Goal: Obtain resource: Obtain resource

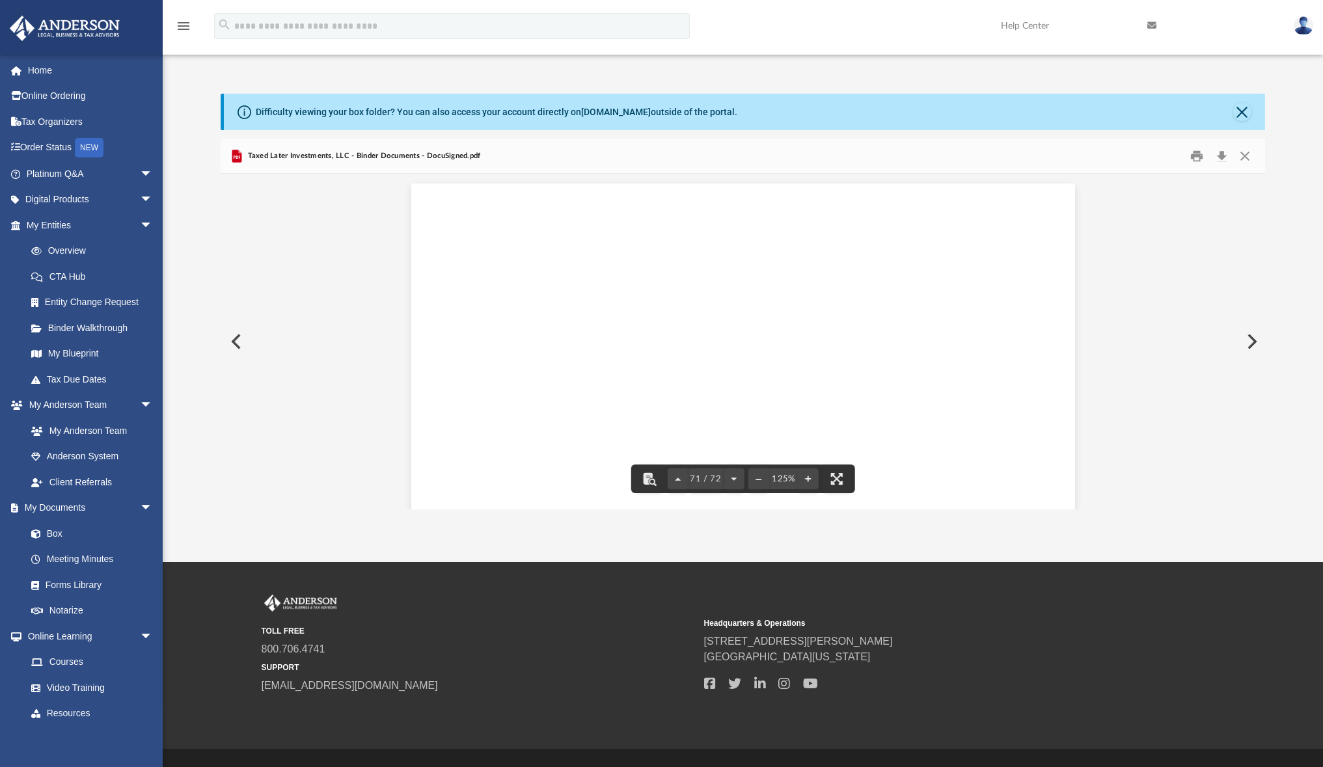
scroll to position [61391, 0]
click at [1244, 163] on button "Close" at bounding box center [1244, 156] width 23 height 20
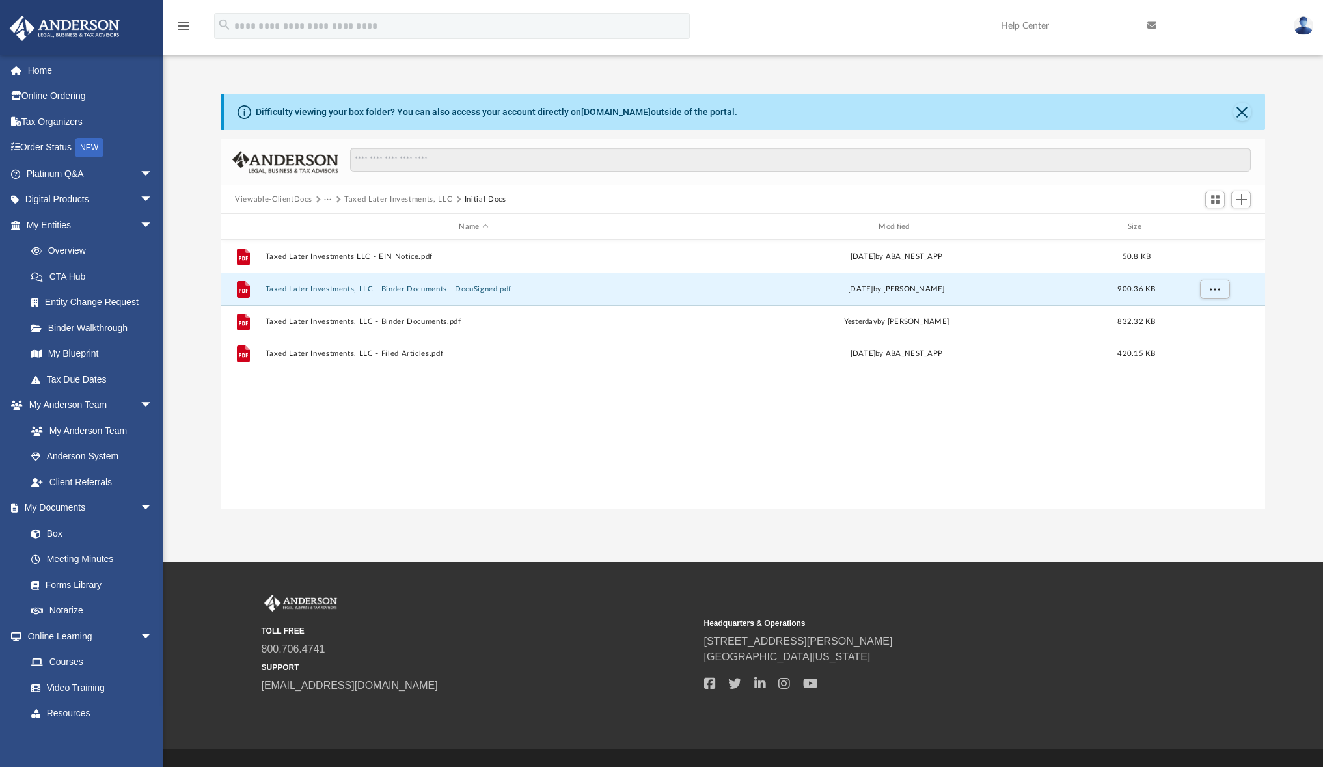
click at [331, 199] on button "···" at bounding box center [328, 200] width 8 height 12
click at [307, 201] on button "Viewable-ClientDocs" at bounding box center [273, 200] width 77 height 12
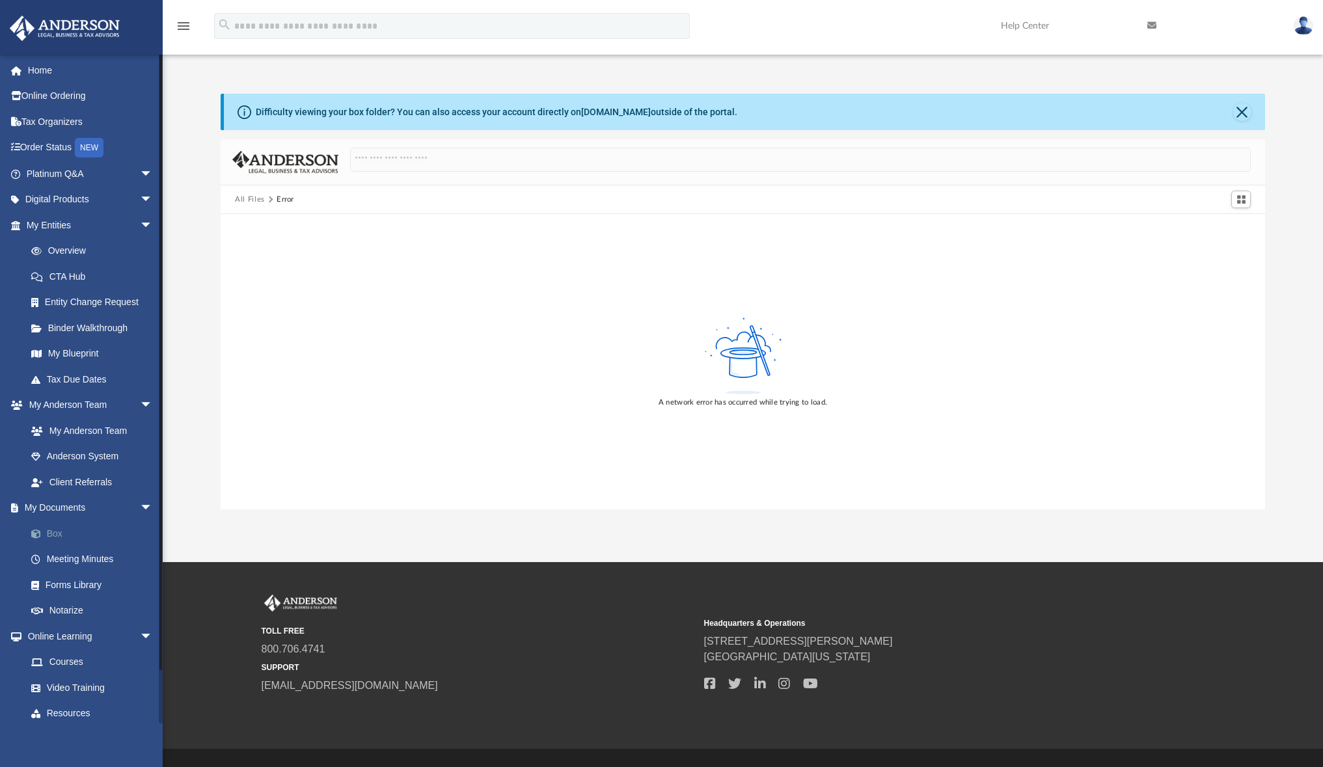
click at [56, 527] on link "Box" at bounding box center [95, 534] width 154 height 26
click at [57, 502] on link "My Documents arrow_drop_down" at bounding box center [90, 508] width 163 height 26
click at [80, 476] on link "Client Referrals" at bounding box center [95, 482] width 154 height 26
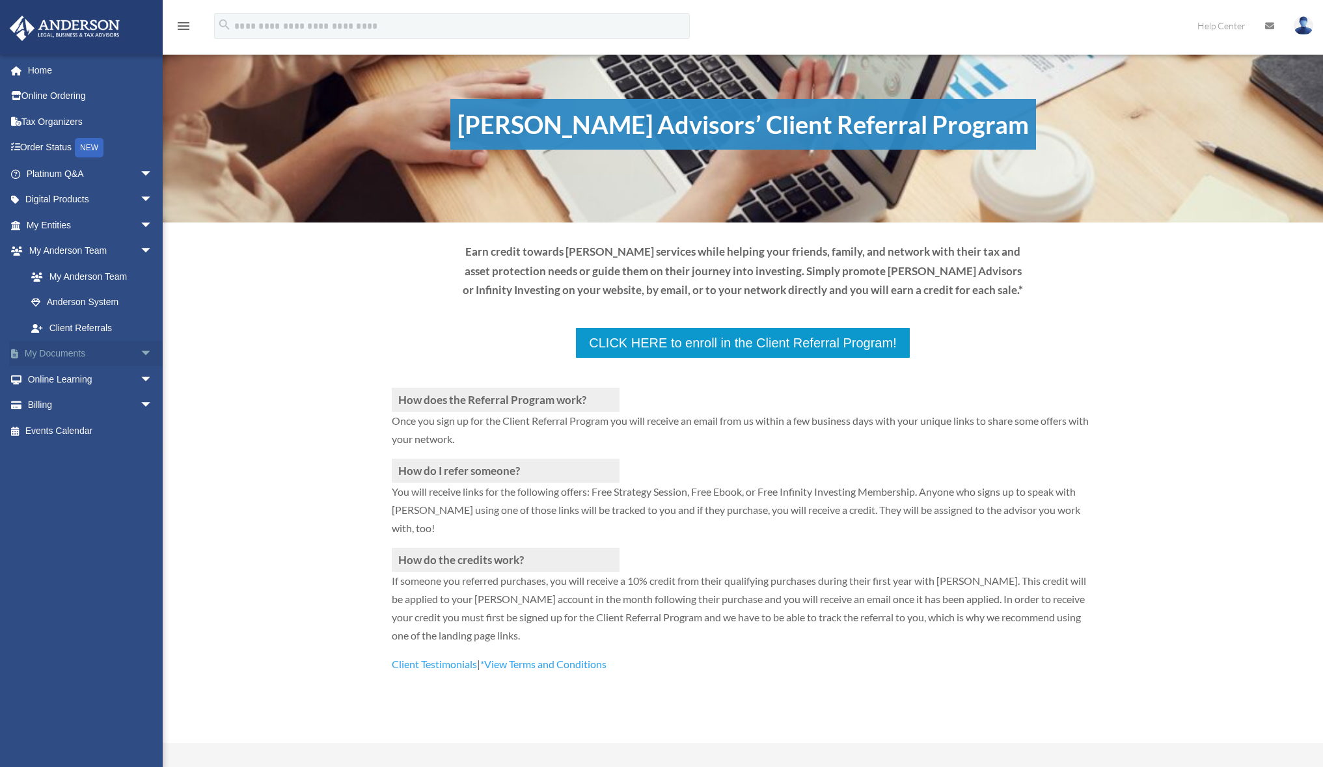
click at [49, 347] on link "My Documents arrow_drop_down" at bounding box center [90, 354] width 163 height 26
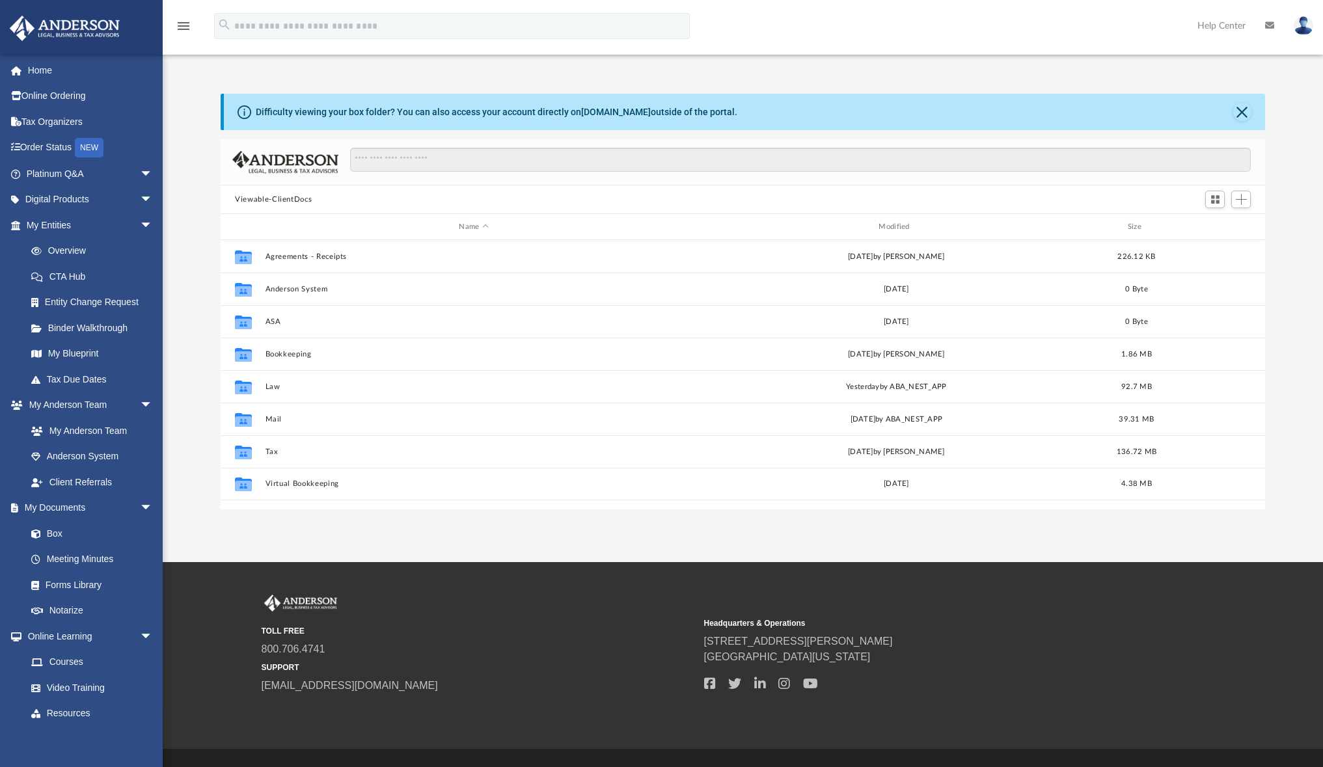
scroll to position [286, 1034]
click at [269, 417] on button "Mail" at bounding box center [474, 419] width 417 height 8
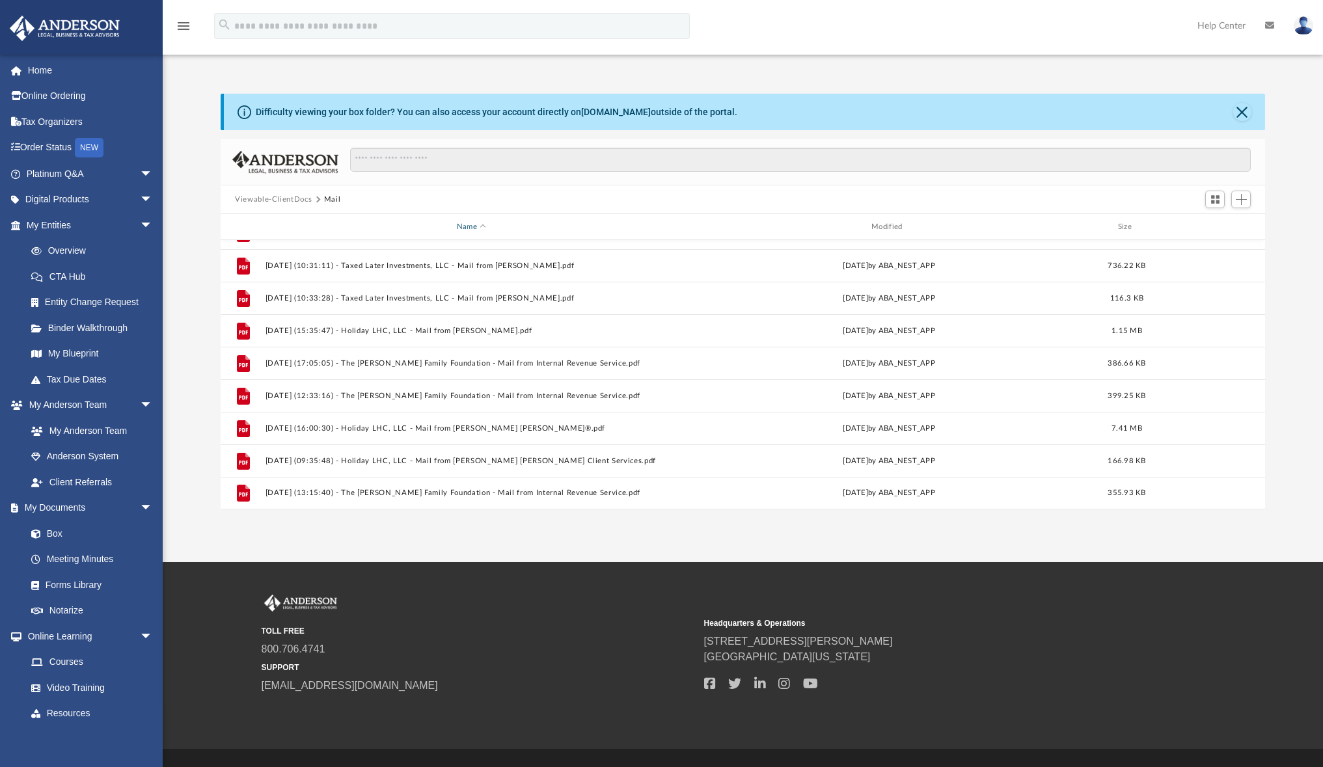
scroll to position [1195, 0]
click at [278, 202] on button "Viewable-ClientDocs" at bounding box center [273, 200] width 77 height 12
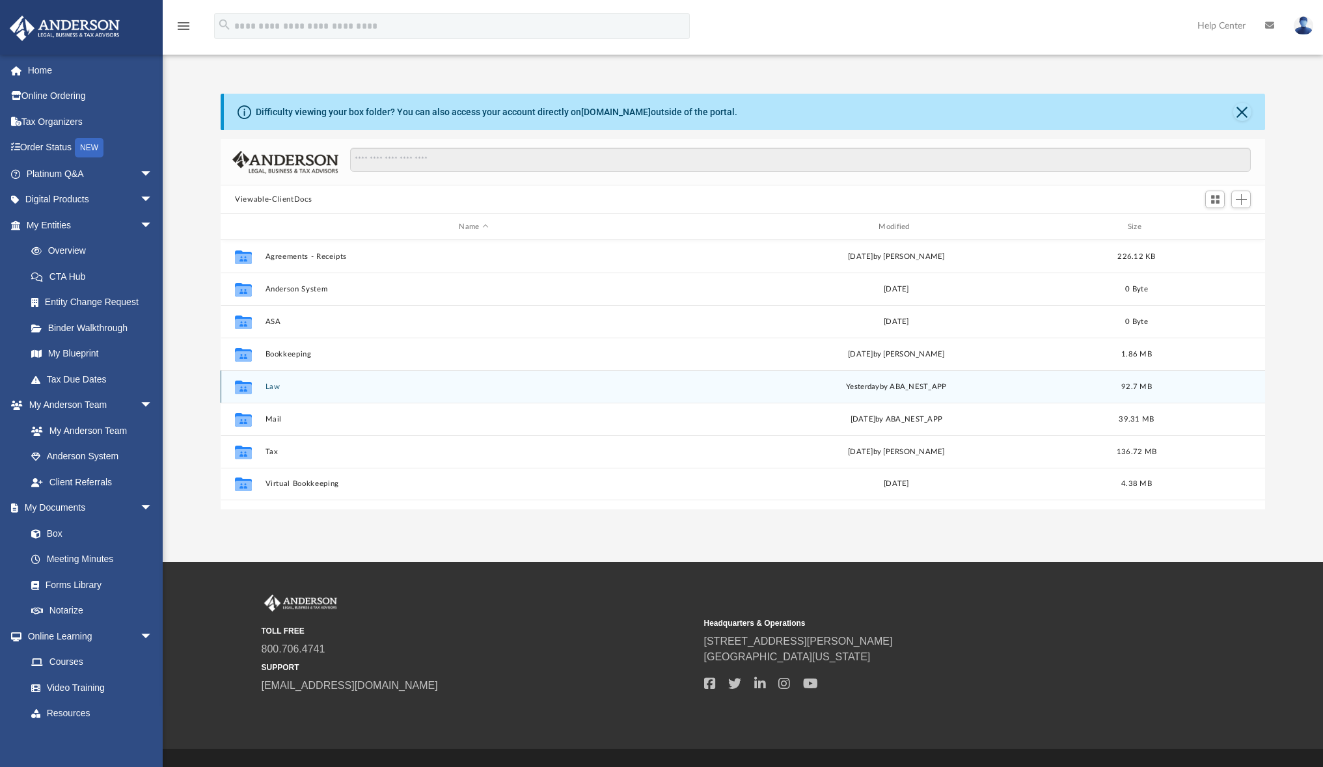
click at [269, 388] on button "Law" at bounding box center [474, 387] width 417 height 8
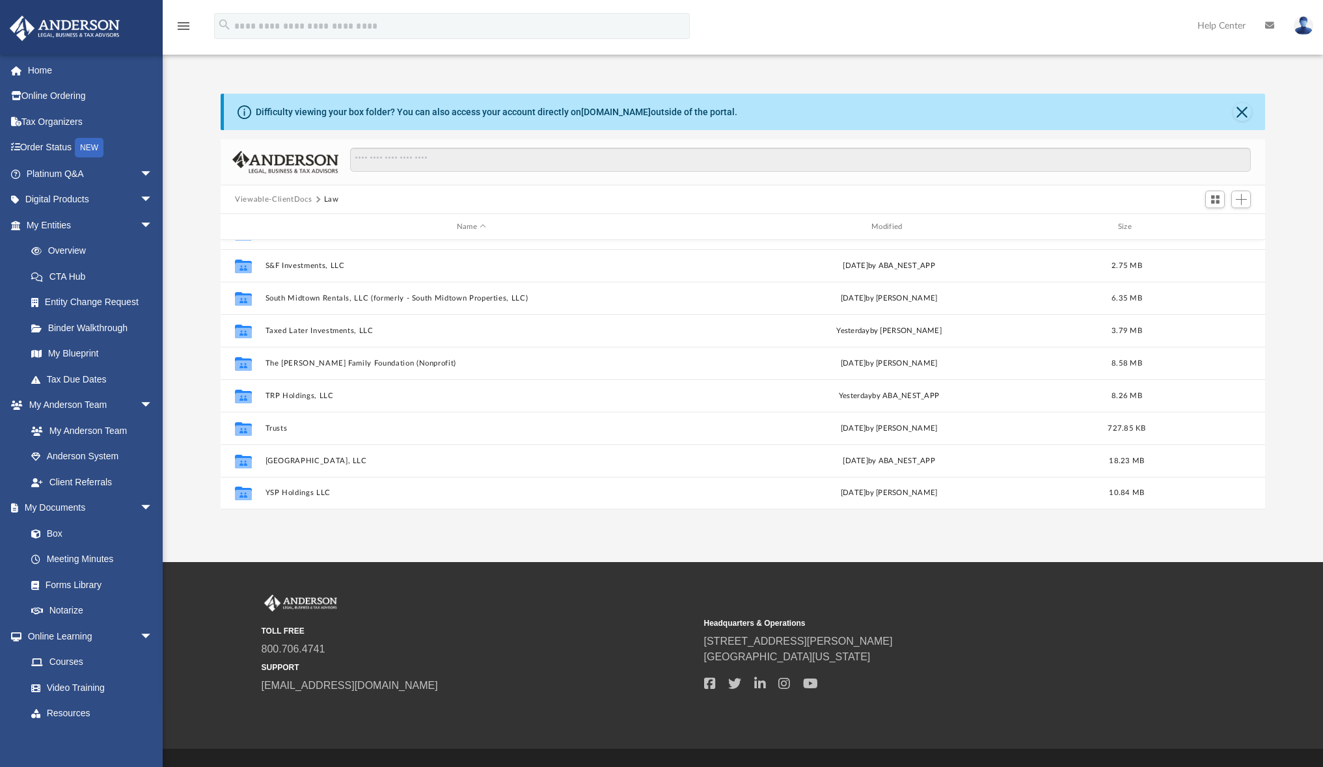
scroll to position [251, 0]
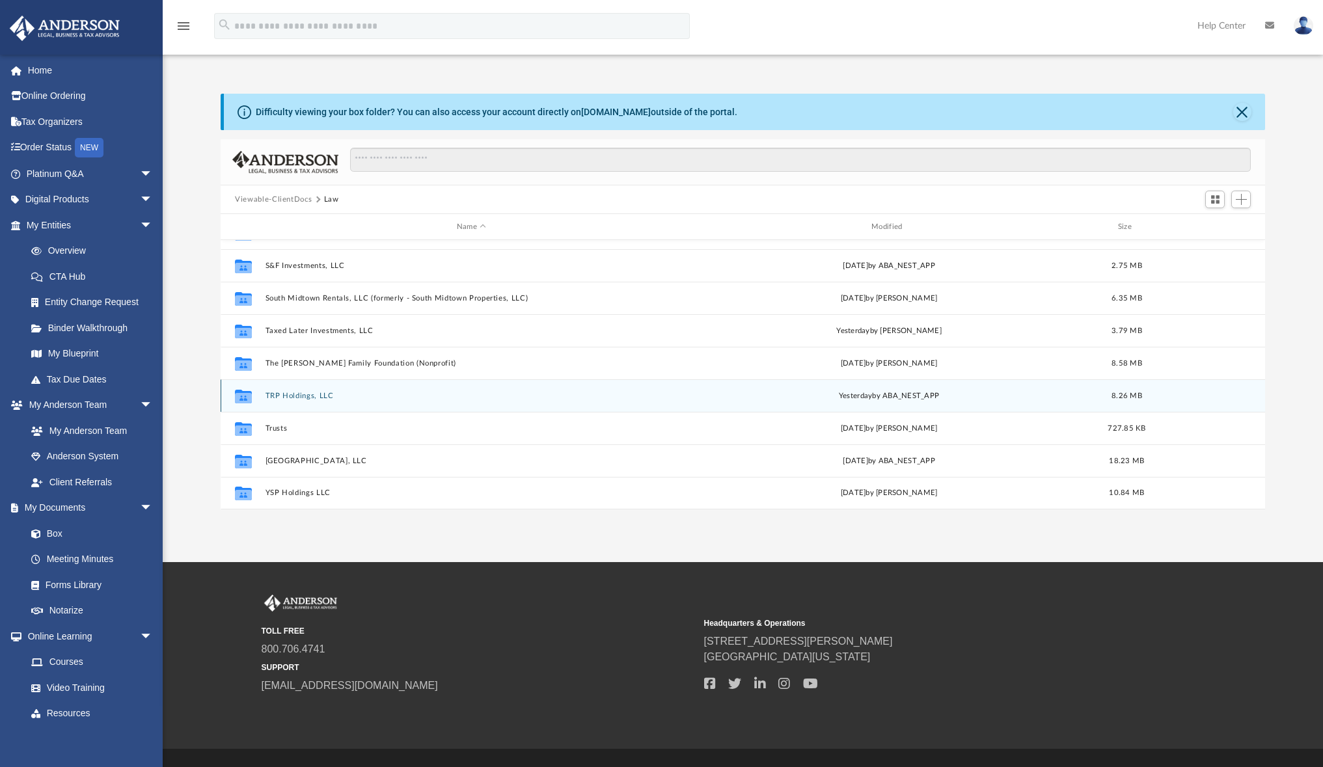
click at [309, 392] on button "TRP Holdings, LLC" at bounding box center [472, 396] width 412 height 8
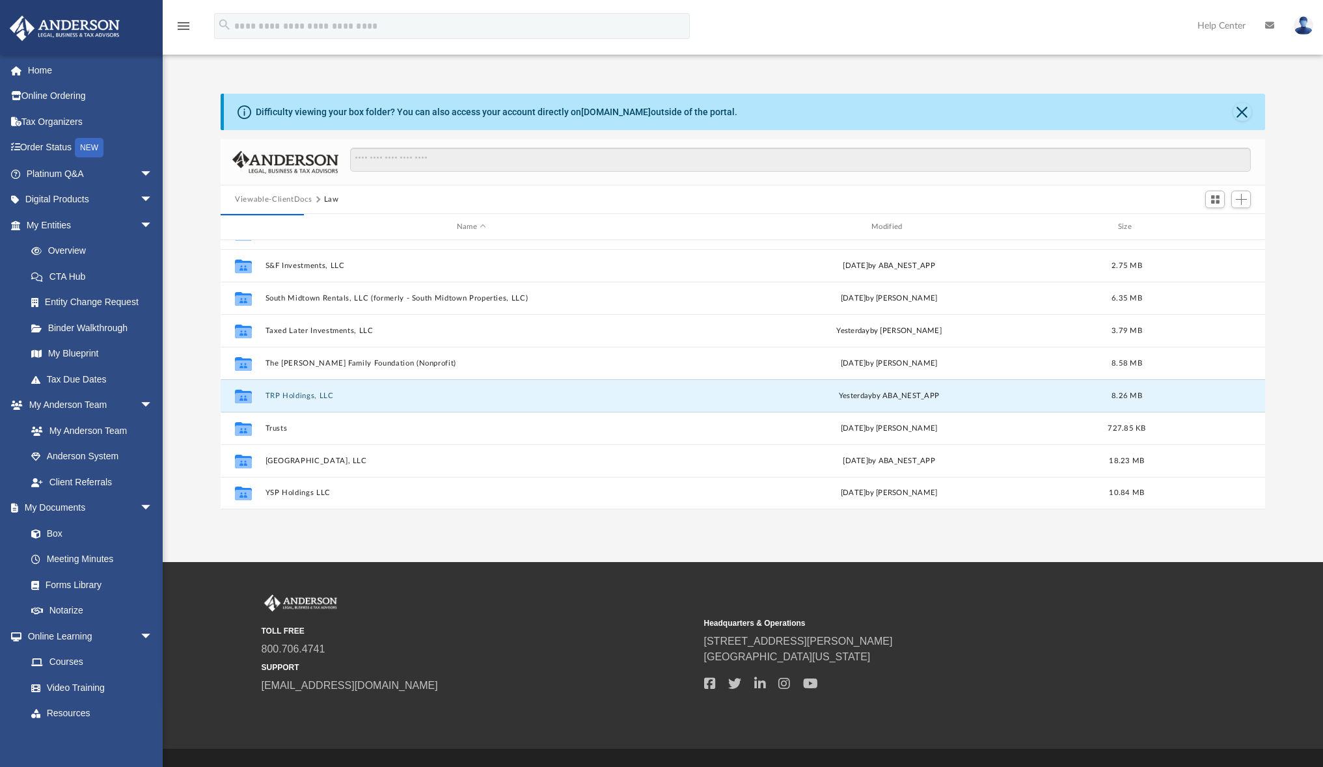
scroll to position [0, 0]
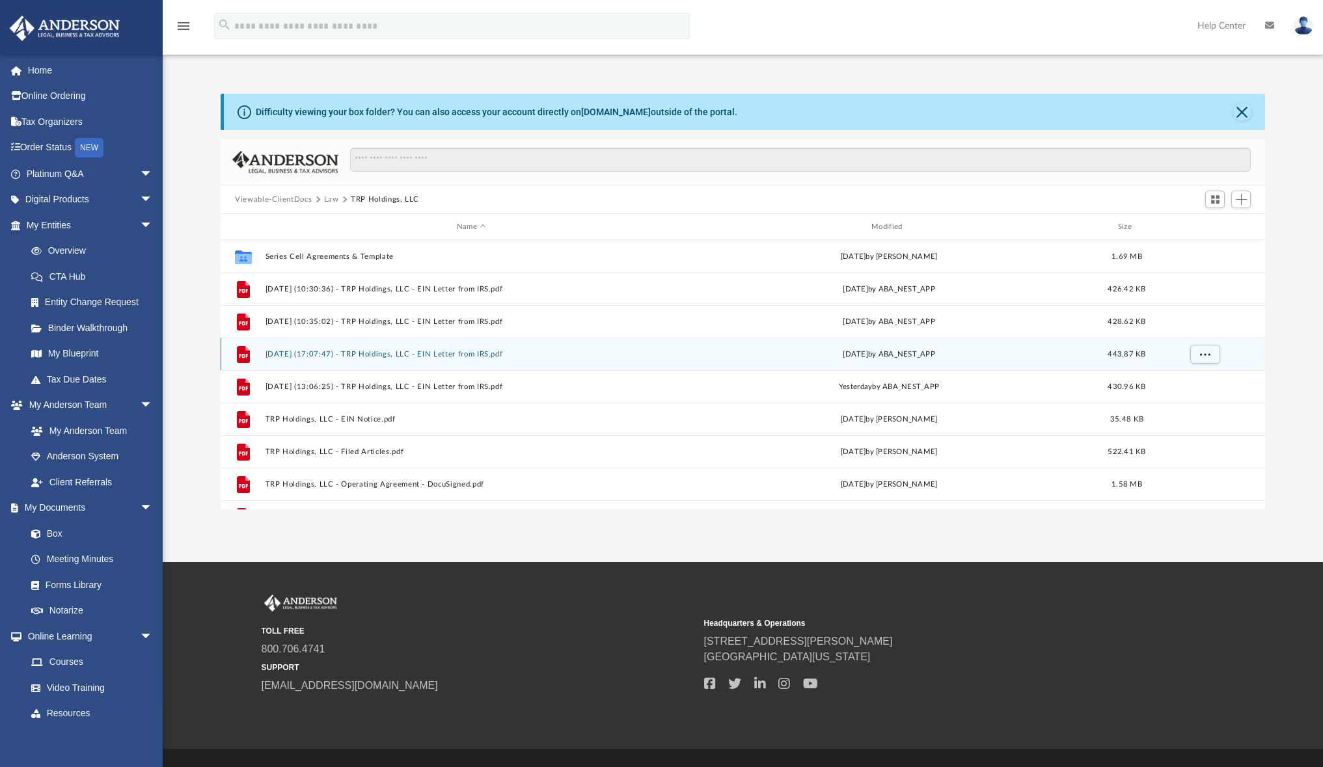
click at [394, 353] on button "2025.08.20 (17:07:47) - TRP Holdings, LLC - EIN Letter from IRS.pdf" at bounding box center [472, 354] width 412 height 8
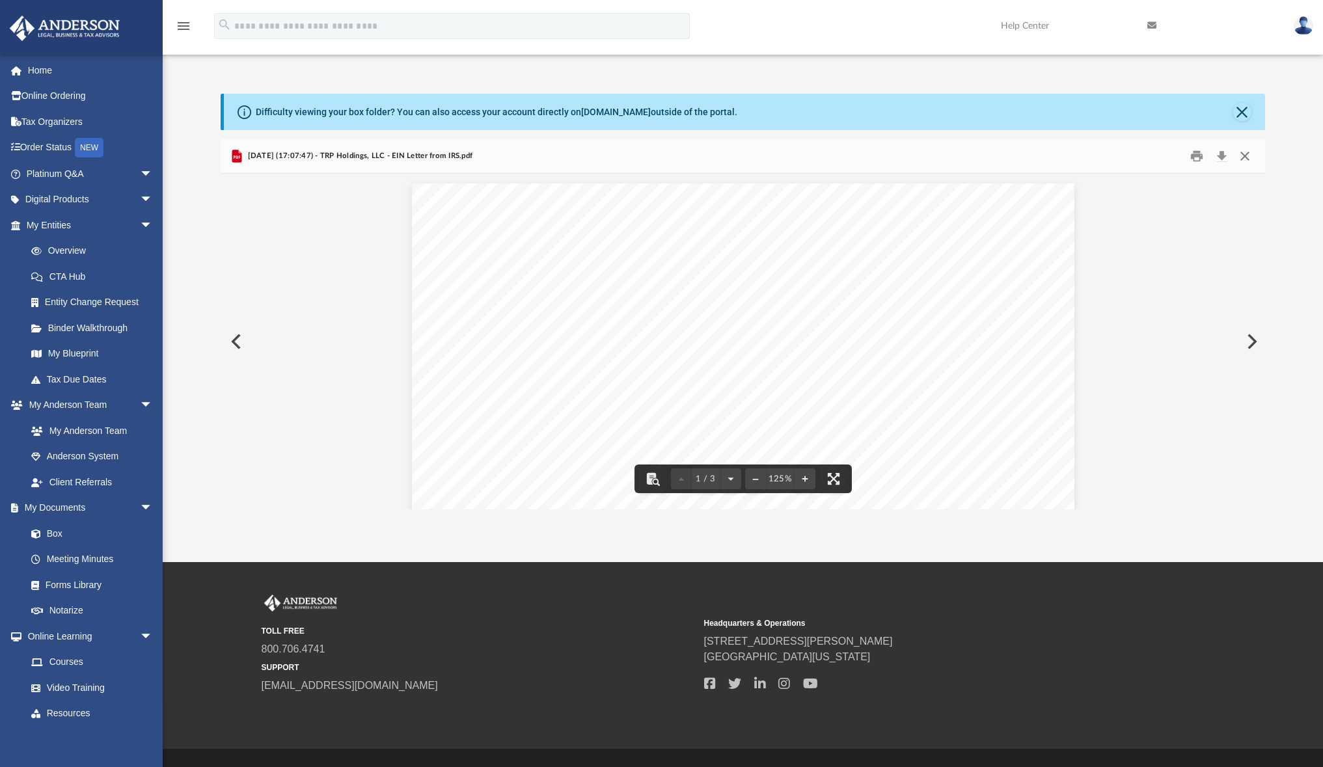
click at [1243, 155] on button "Close" at bounding box center [1244, 156] width 23 height 20
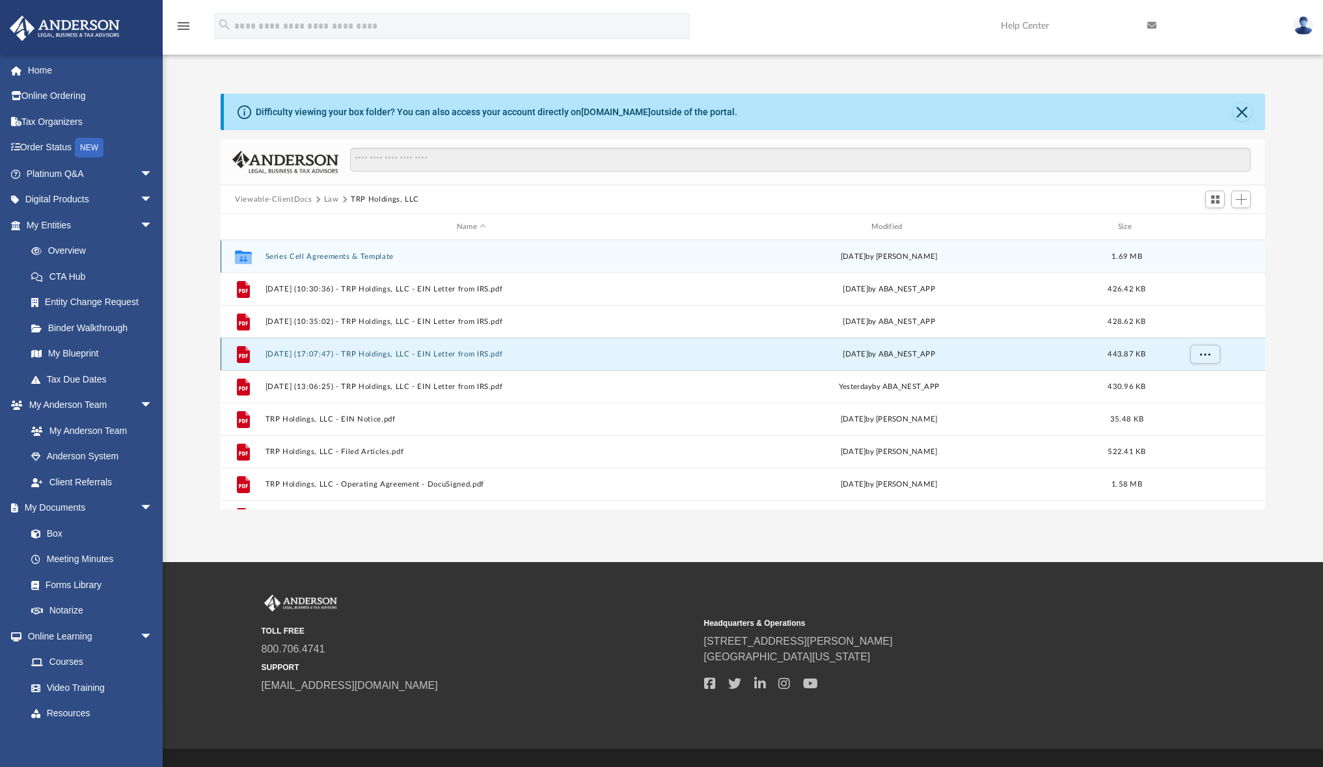
drag, startPoint x: 385, startPoint y: 354, endPoint x: 363, endPoint y: 259, distance: 97.6
click at [363, 259] on div "Collaborated Folder Series Cell Agreements & Template Mon Aug 11 2025 by Crayto…" at bounding box center [743, 386] width 1045 height 293
click at [306, 258] on button "Series Cell Agreements & Template" at bounding box center [472, 257] width 412 height 8
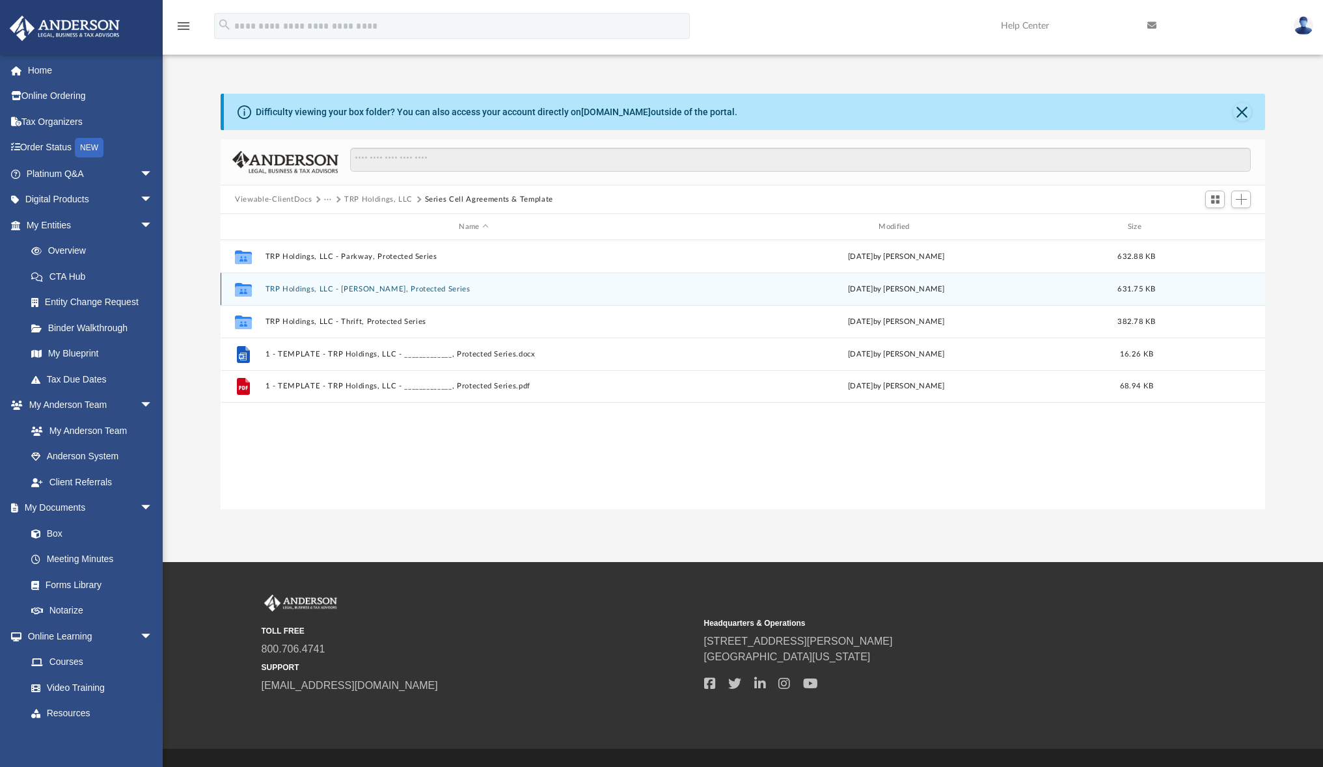
click at [346, 292] on button "TRP Holdings, LLC - Raines, Protected Series" at bounding box center [474, 289] width 417 height 8
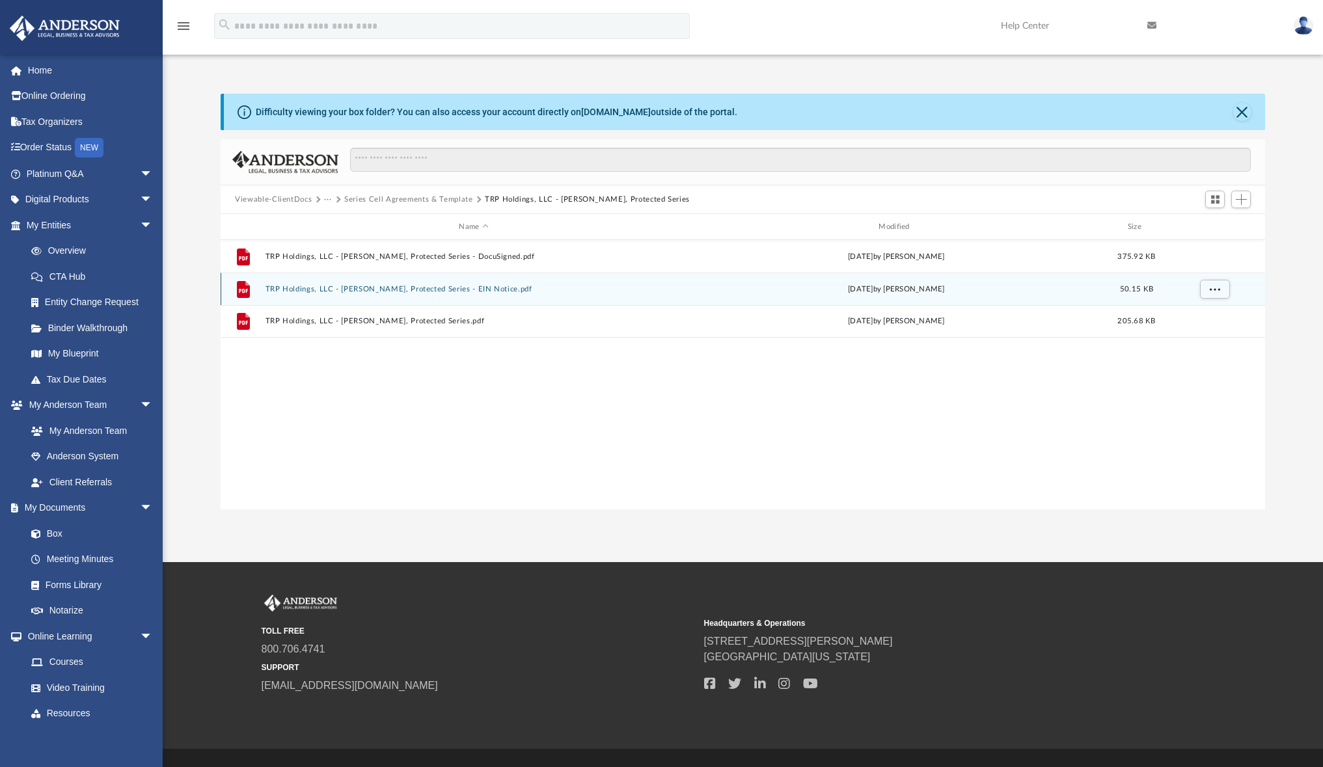
click at [419, 290] on button "TRP Holdings, LLC - Raines, Protected Series - EIN Notice.pdf" at bounding box center [474, 289] width 417 height 8
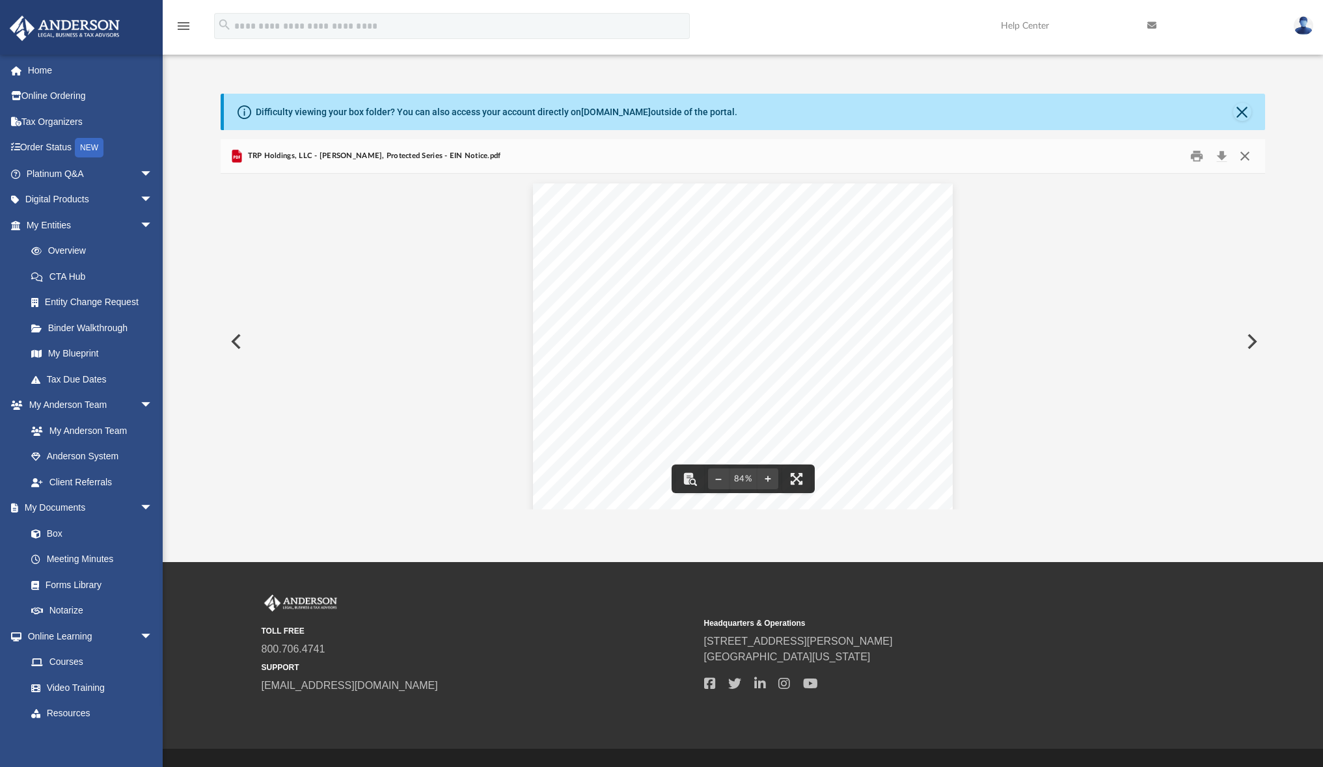
click at [1245, 158] on button "Close" at bounding box center [1244, 156] width 23 height 20
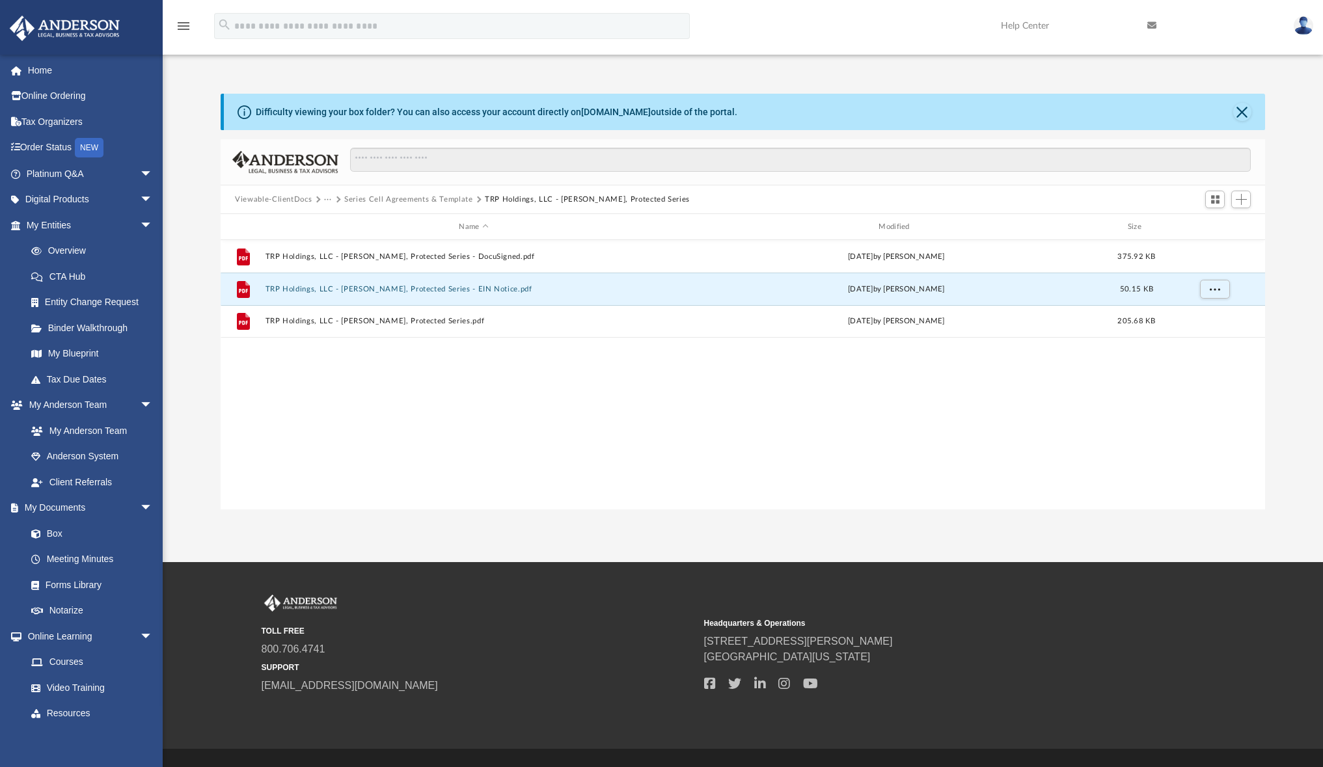
click at [431, 199] on button "Series Cell Agreements & Template" at bounding box center [408, 200] width 128 height 12
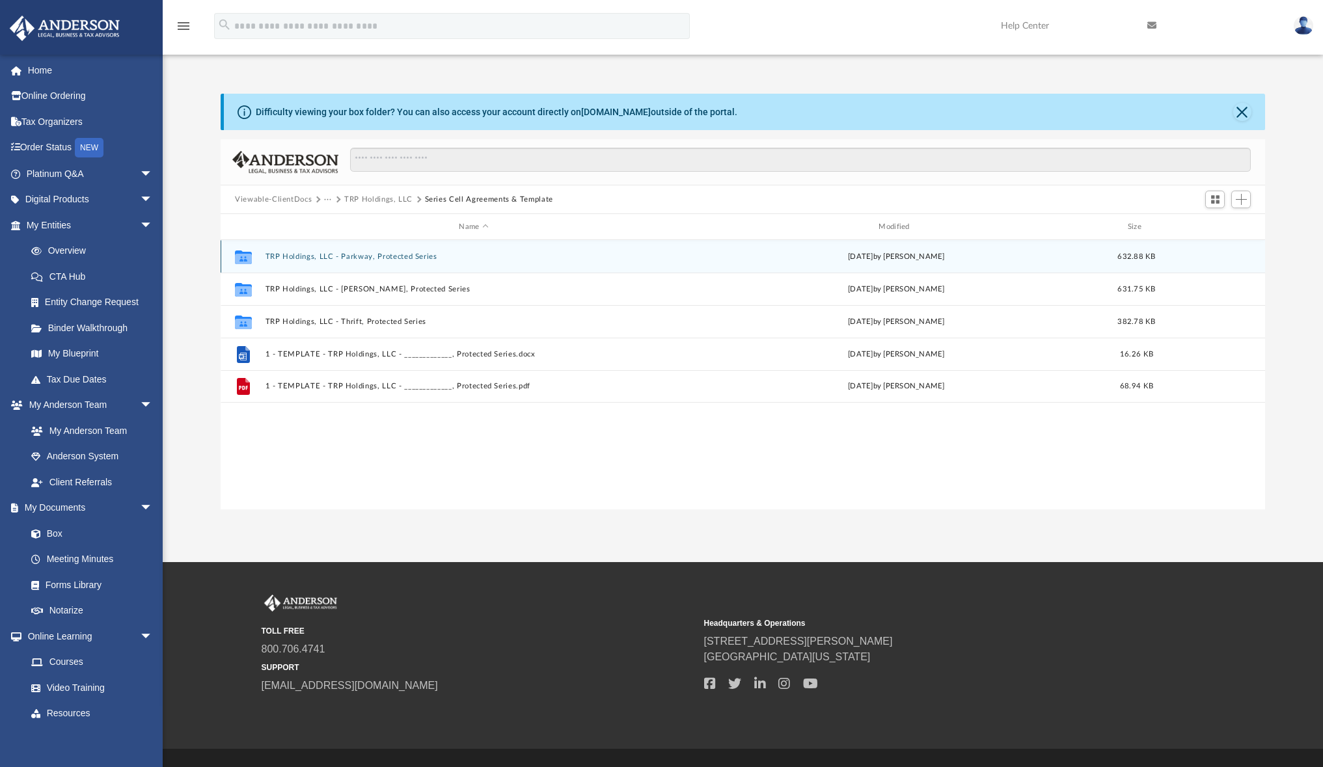
click at [389, 258] on button "TRP Holdings, LLC - Parkway, Protected Series" at bounding box center [474, 257] width 417 height 8
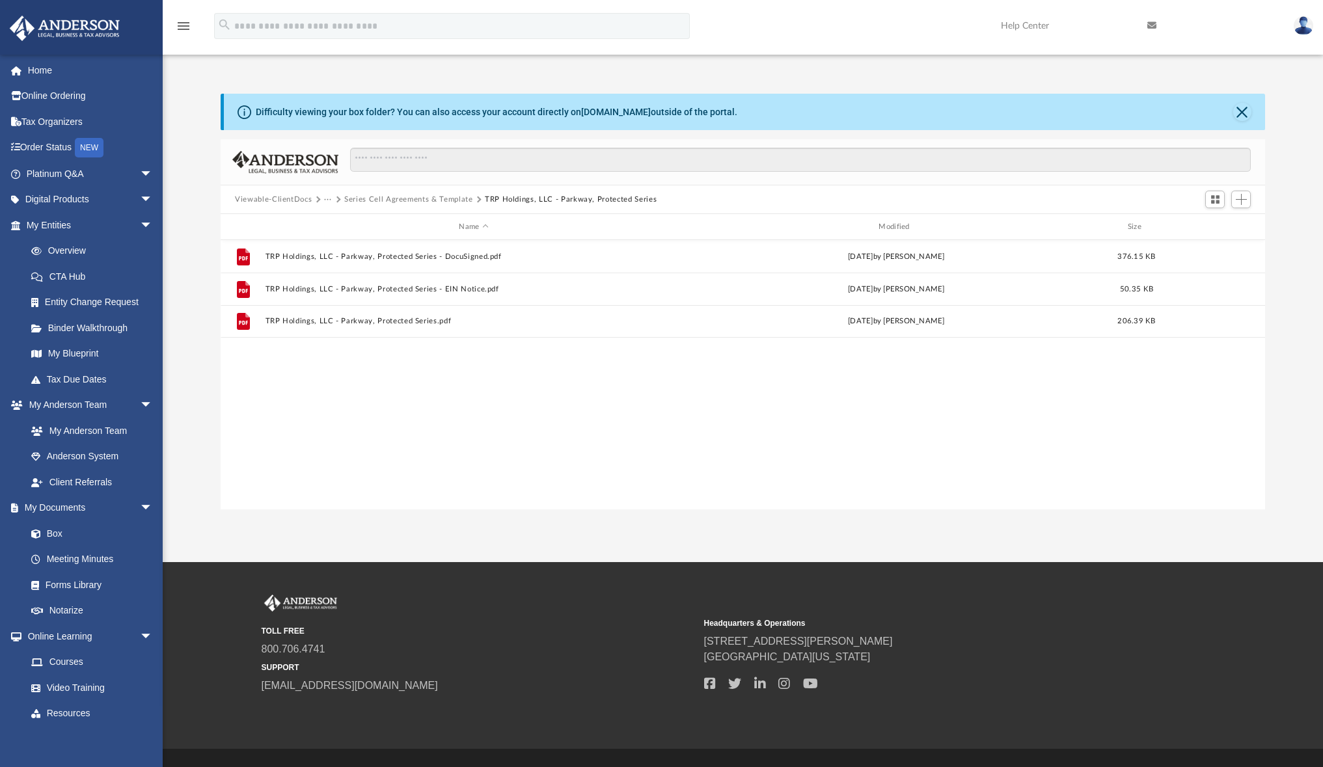
click at [441, 199] on button "Series Cell Agreements & Template" at bounding box center [408, 200] width 128 height 12
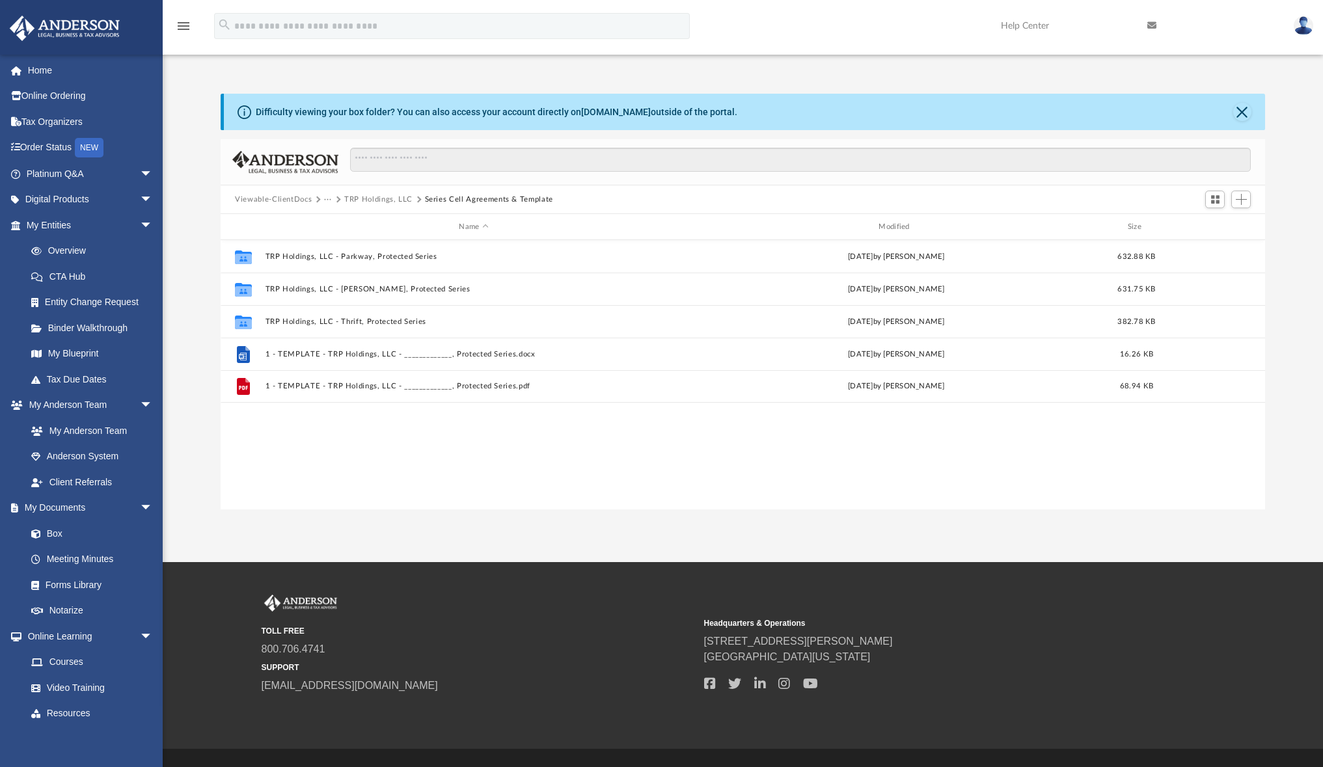
click at [363, 200] on button "TRP Holdings, LLC" at bounding box center [378, 200] width 68 height 12
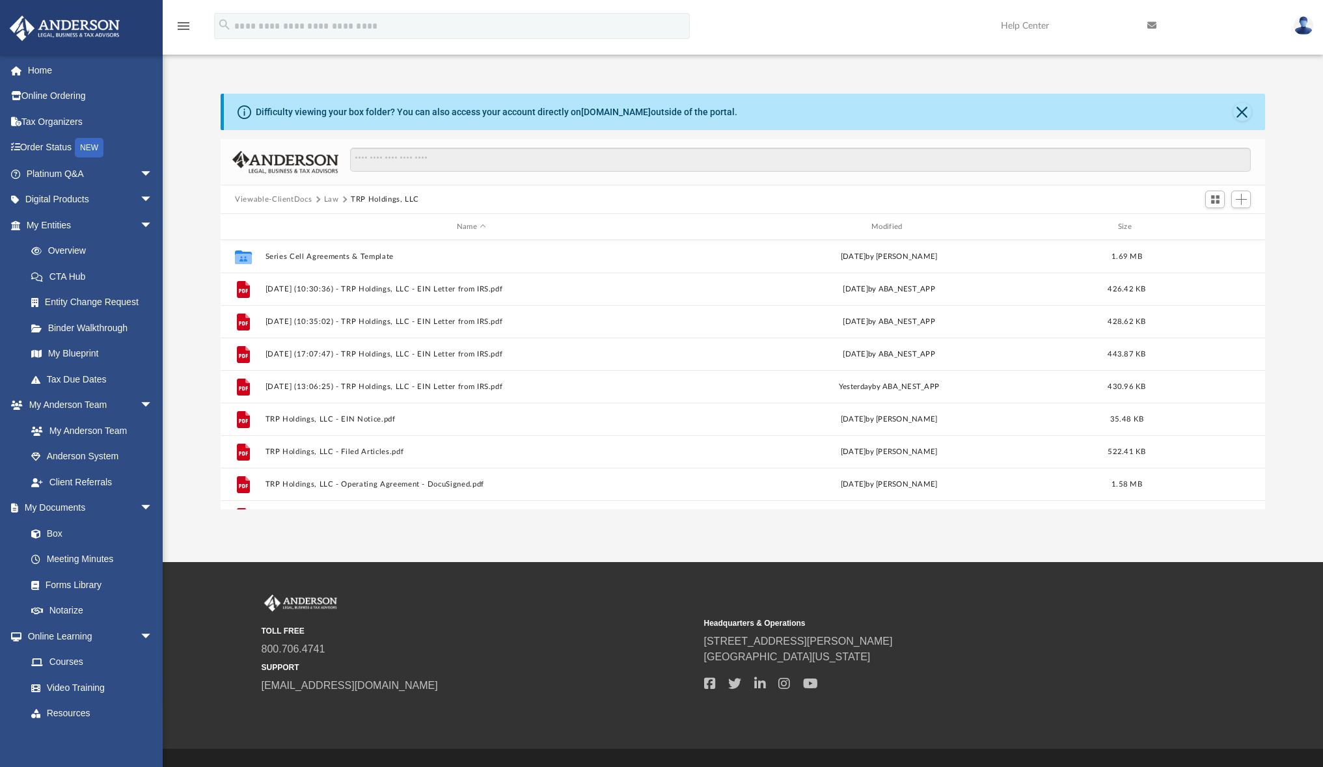
click at [293, 202] on button "Viewable-ClientDocs" at bounding box center [273, 200] width 77 height 12
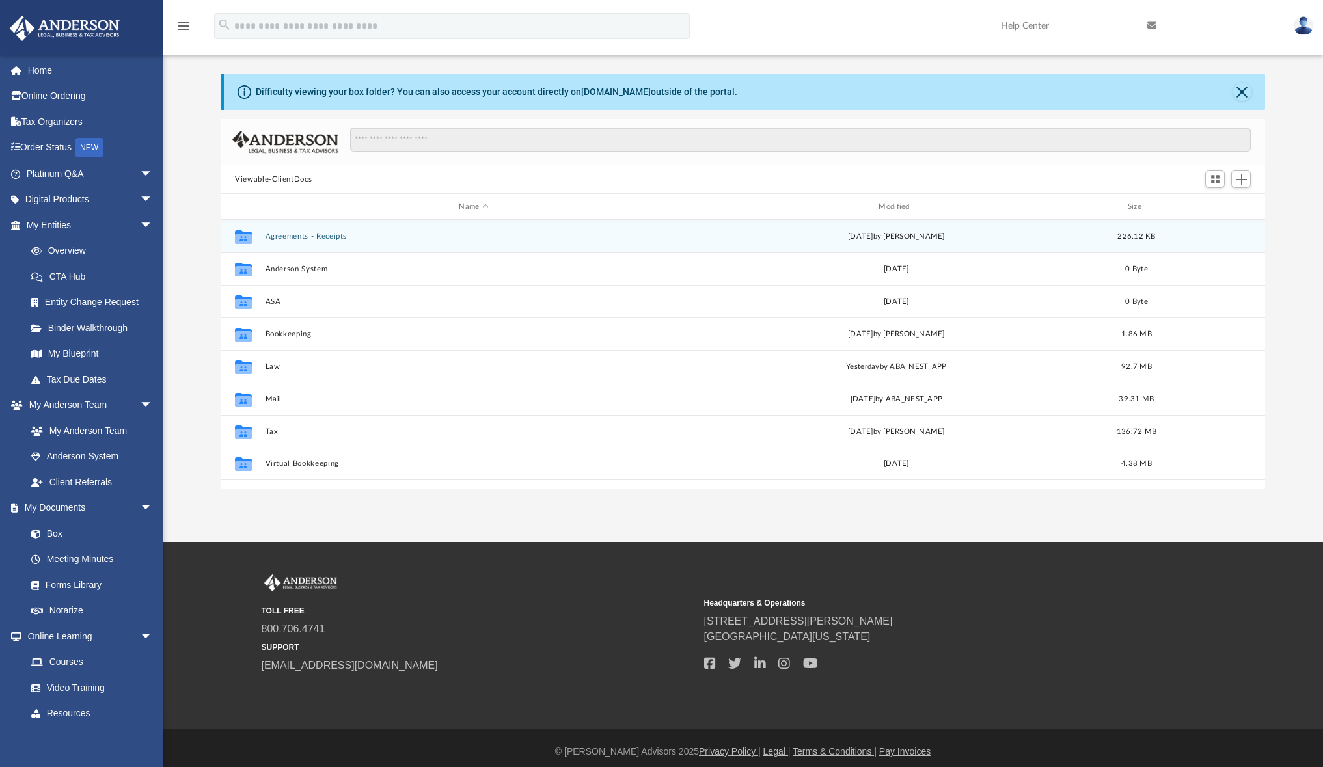
scroll to position [7, 0]
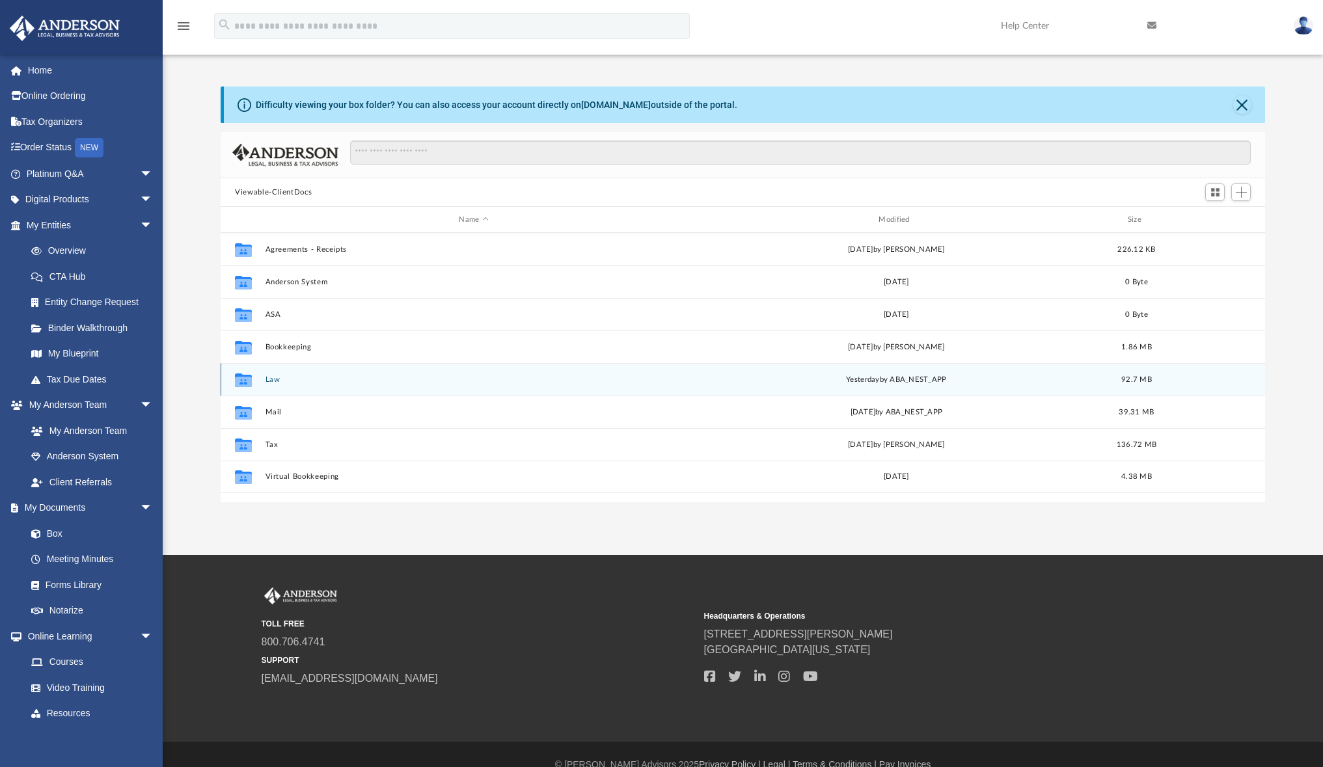
click at [275, 379] on button "Law" at bounding box center [474, 380] width 417 height 8
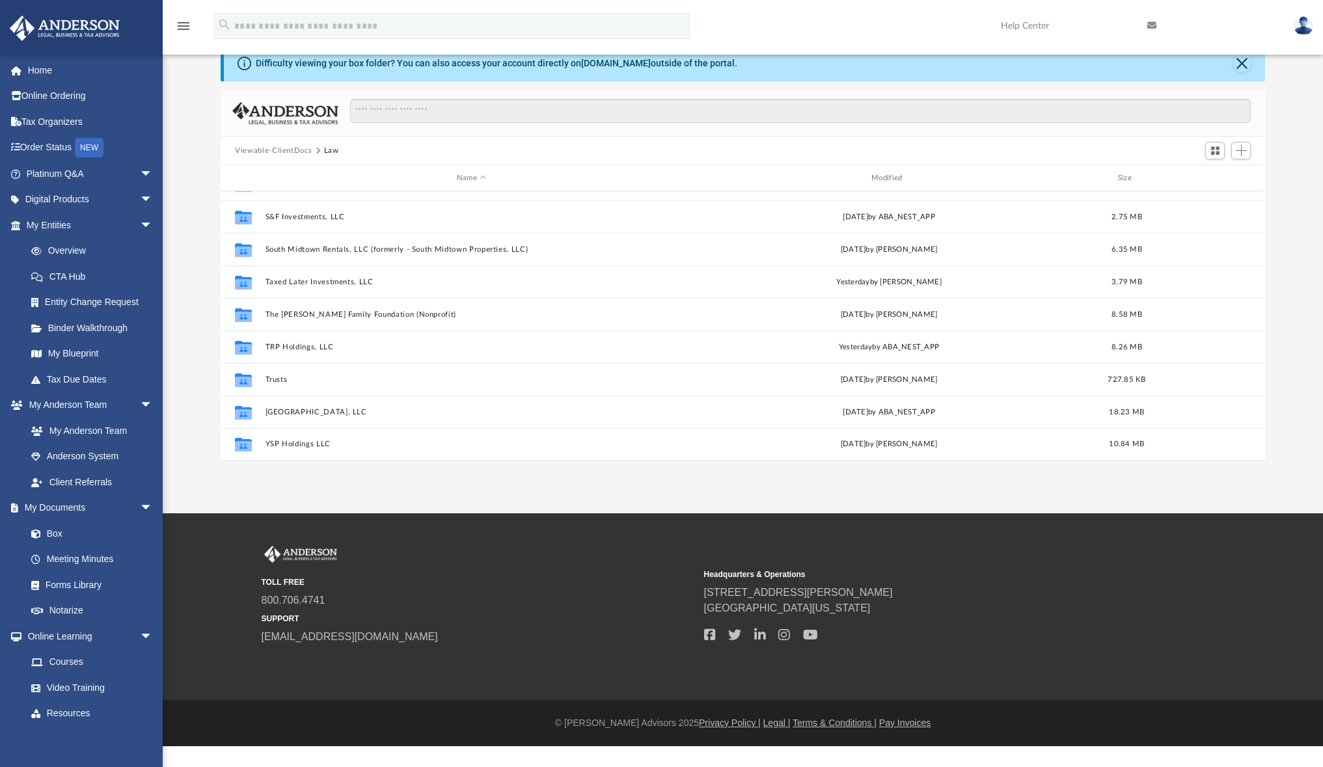
scroll to position [50, 0]
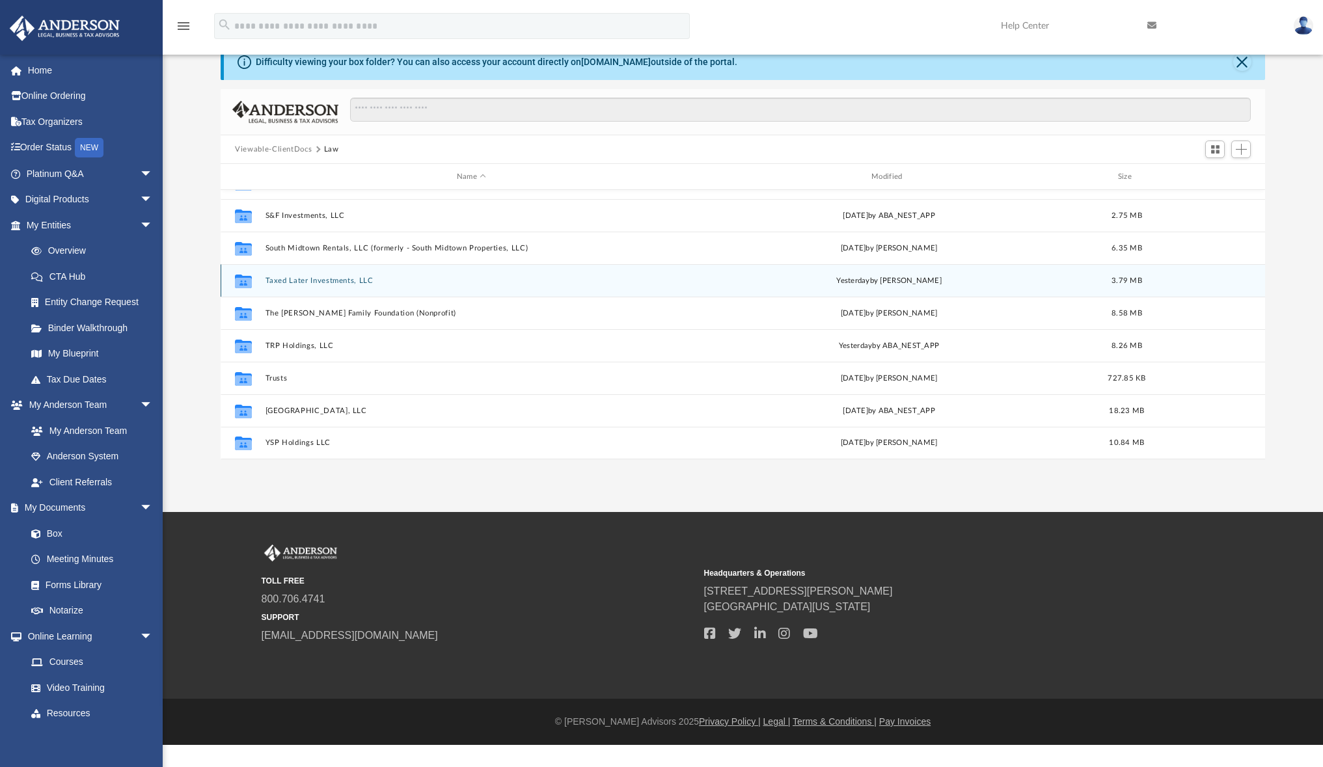
click at [340, 281] on button "Taxed Later Investments, LLC" at bounding box center [472, 281] width 412 height 8
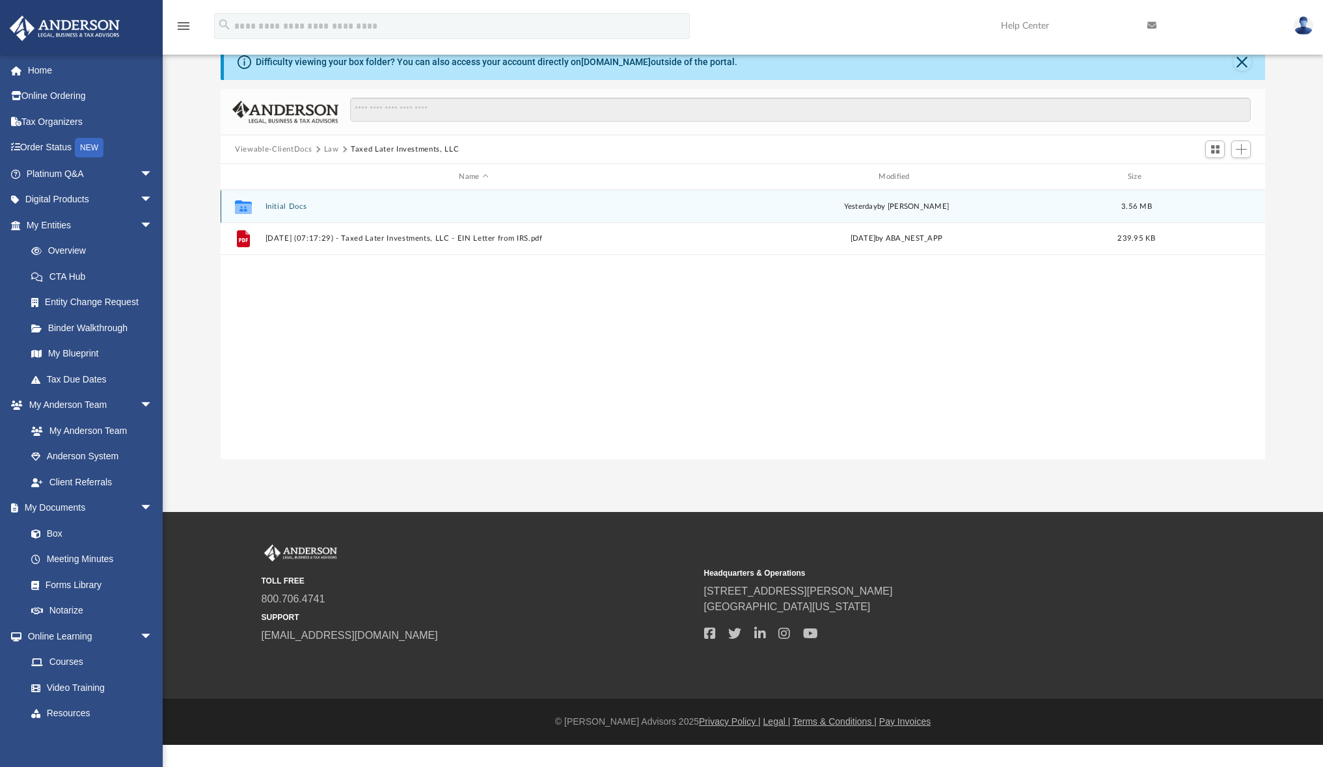
scroll to position [0, 0]
click at [292, 206] on button "Initial Docs" at bounding box center [474, 206] width 417 height 8
